Goal: Task Accomplishment & Management: Use online tool/utility

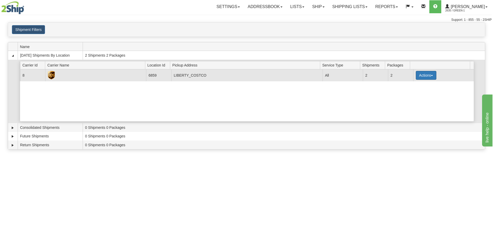
click at [421, 73] on button "Actions" at bounding box center [426, 75] width 21 height 9
click at [411, 102] on link "Pickup" at bounding box center [416, 98] width 42 height 7
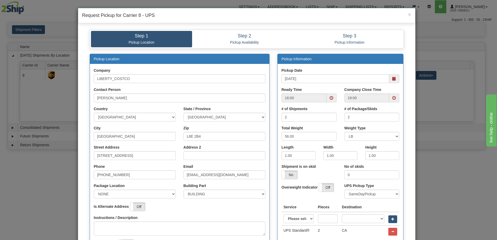
click at [330, 101] on span at bounding box center [332, 98] width 10 height 9
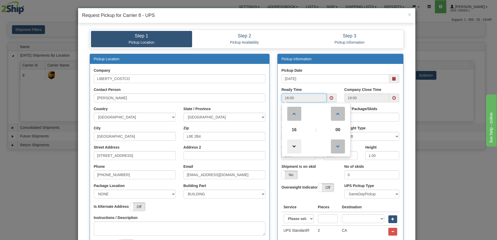
click at [294, 142] on span at bounding box center [294, 147] width 14 height 14
click at [294, 145] on span at bounding box center [294, 147] width 14 height 14
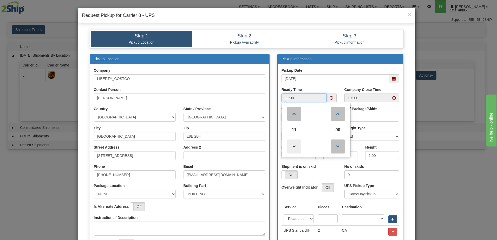
click at [288, 144] on span at bounding box center [294, 147] width 14 height 14
type input "10:00"
click at [393, 97] on span at bounding box center [395, 98] width 4 height 4
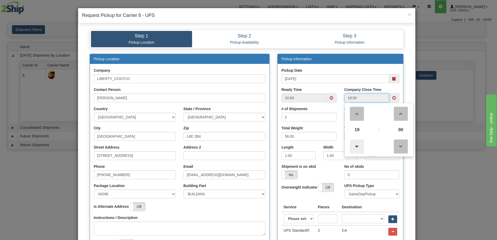
click at [354, 145] on span at bounding box center [357, 147] width 14 height 14
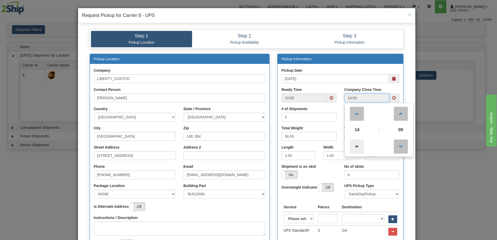
click at [354, 145] on span at bounding box center [357, 147] width 14 height 14
type input "13:00"
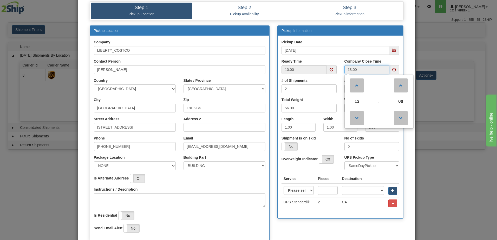
scroll to position [78, 0]
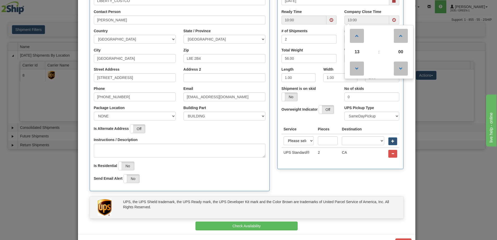
click at [281, 196] on div "Pickup Location Company LIBERTY_COSTCO Contact Person [PERSON_NAME] Country [GE…" at bounding box center [247, 86] width 322 height 221
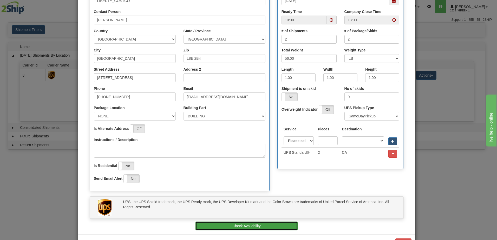
click at [270, 227] on button "Check Availability" at bounding box center [247, 226] width 102 height 9
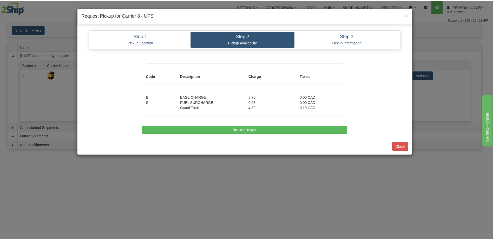
scroll to position [0, 0]
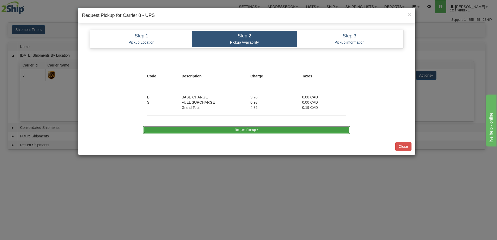
click at [254, 131] on button "RequestPickup #" at bounding box center [246, 130] width 207 height 8
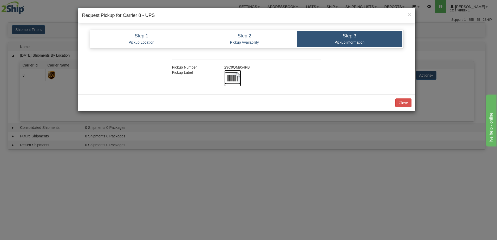
click at [231, 78] on img at bounding box center [233, 78] width 17 height 17
drag, startPoint x: 400, startPoint y: 105, endPoint x: 396, endPoint y: 130, distance: 25.8
click at [400, 105] on button "Close" at bounding box center [404, 103] width 16 height 9
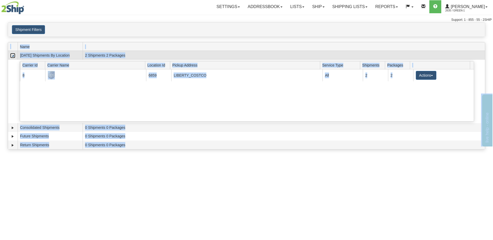
click at [12, 55] on link "Collapse" at bounding box center [12, 55] width 5 height 5
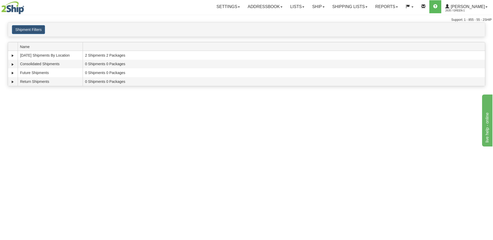
click at [45, 145] on div "Toggle navigation Settings Shipping Preferences Fields Preferences New Recipien…" at bounding box center [246, 120] width 493 height 240
